Goal: Information Seeking & Learning: Check status

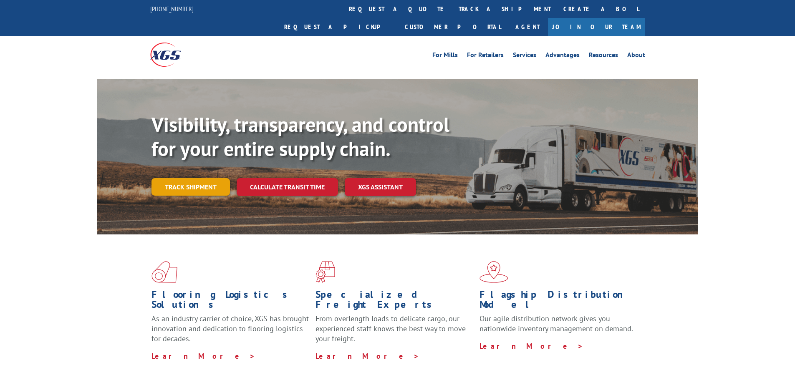
click at [210, 178] on link "Track shipment" at bounding box center [191, 187] width 78 height 18
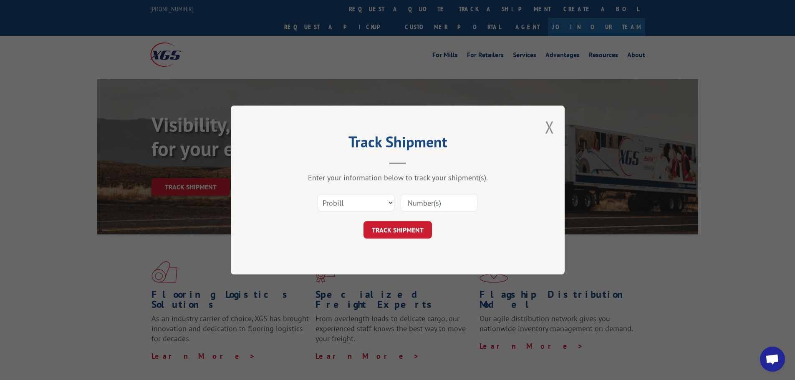
click at [432, 207] on input at bounding box center [439, 203] width 77 height 18
type input "17672396"
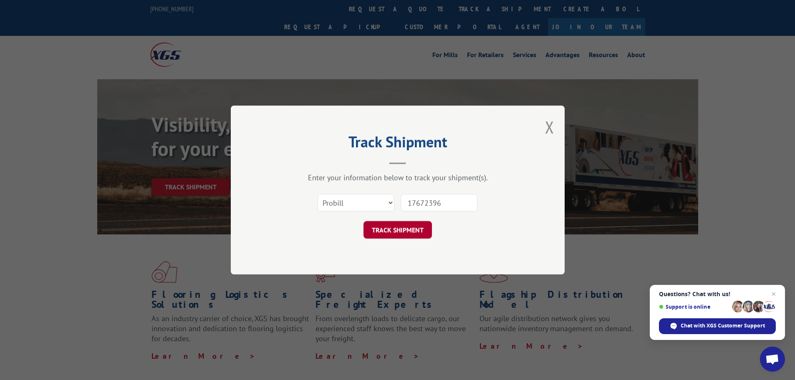
click at [403, 228] on button "TRACK SHIPMENT" at bounding box center [398, 230] width 68 height 18
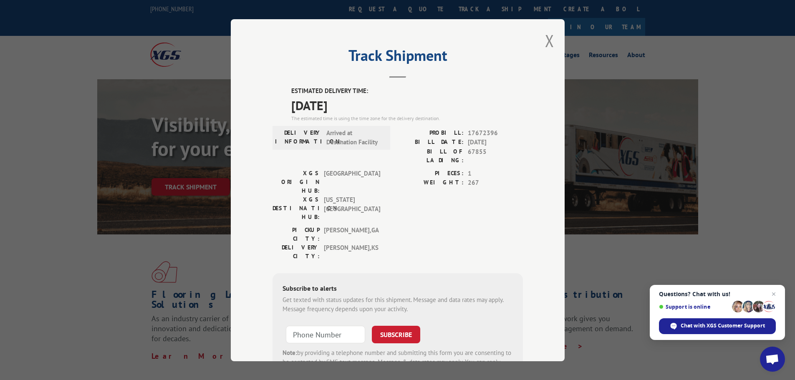
click at [477, 225] on div "PICKUP CITY: [GEOGRAPHIC_DATA] , [GEOGRAPHIC_DATA] DELIVERY CITY: [GEOGRAPHIC_D…" at bounding box center [398, 244] width 250 height 39
click at [355, 143] on span "Arrived at Destination Facility" at bounding box center [354, 137] width 56 height 19
click at [550, 40] on button "Close modal" at bounding box center [549, 41] width 9 height 22
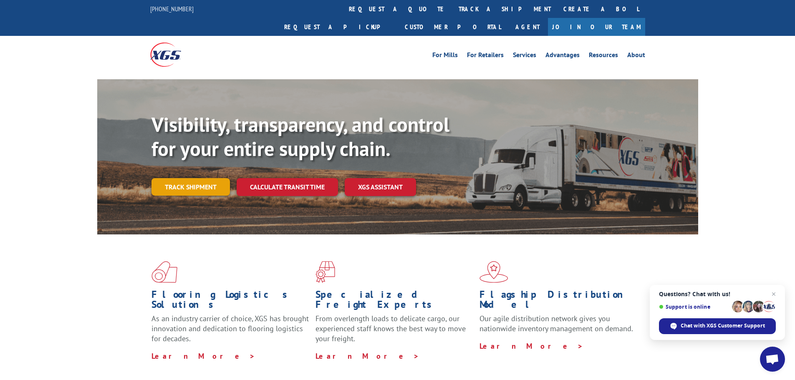
click at [202, 178] on link "Track shipment" at bounding box center [191, 187] width 78 height 18
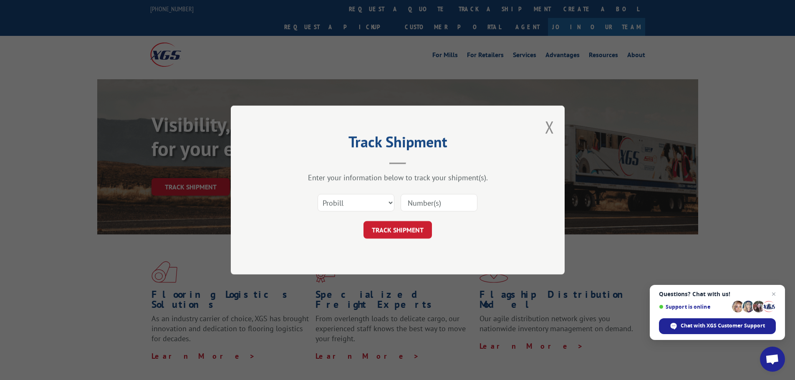
click at [424, 206] on input at bounding box center [439, 203] width 77 height 18
type input "17672396"
click at [401, 225] on button "TRACK SHIPMENT" at bounding box center [398, 230] width 68 height 18
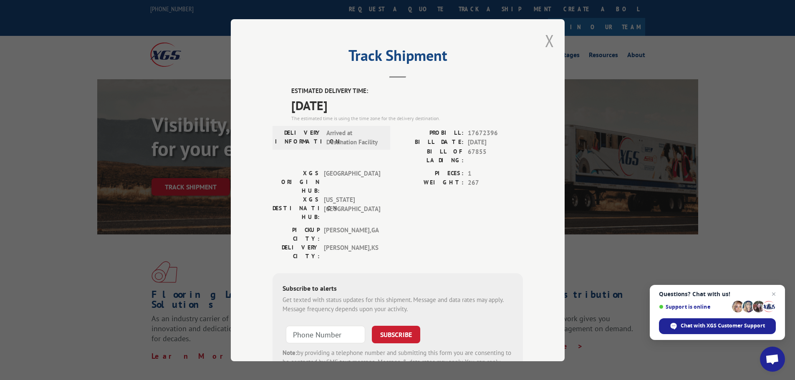
click at [545, 42] on button "Close modal" at bounding box center [549, 41] width 9 height 22
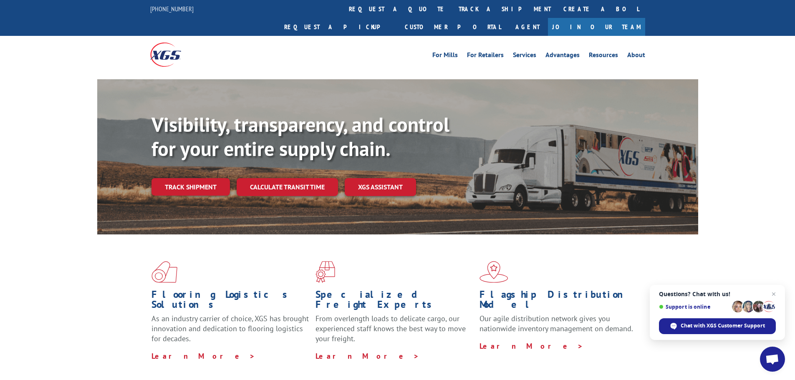
click at [190, 178] on link "Track shipment" at bounding box center [191, 187] width 78 height 18
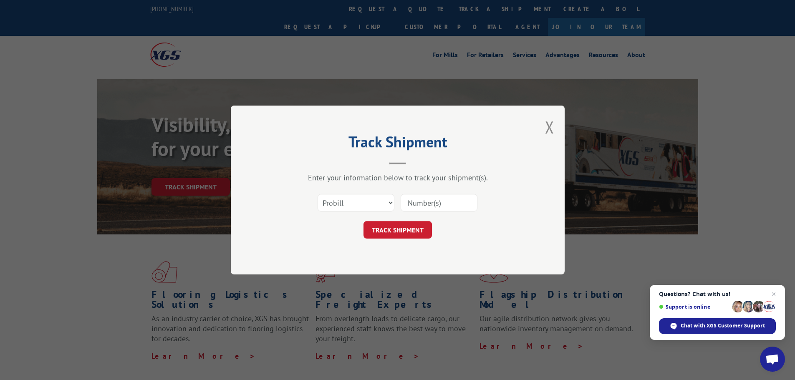
click at [418, 203] on input at bounding box center [439, 203] width 77 height 18
type input "17672396"
click at [407, 229] on button "TRACK SHIPMENT" at bounding box center [398, 230] width 68 height 18
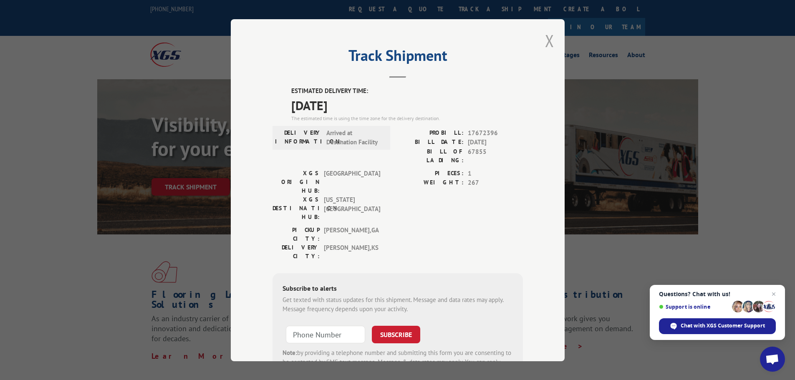
click at [545, 40] on button "Close modal" at bounding box center [549, 41] width 9 height 22
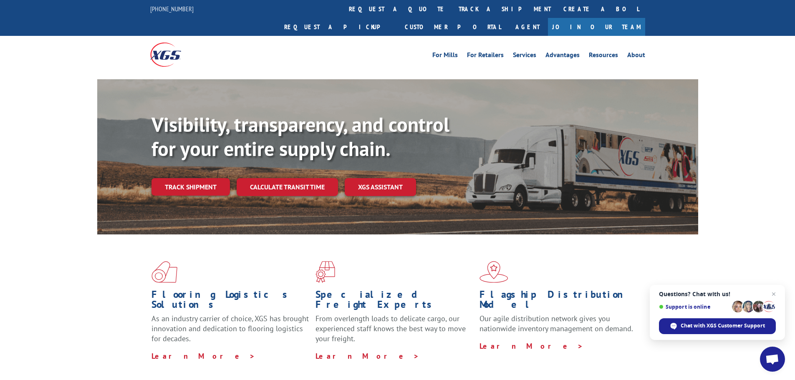
click at [98, 327] on div "Flooring Logistics Solutions As an industry carrier of choice, XGS has brought …" at bounding box center [397, 311] width 601 height 153
